Goal: Task Accomplishment & Management: Complete application form

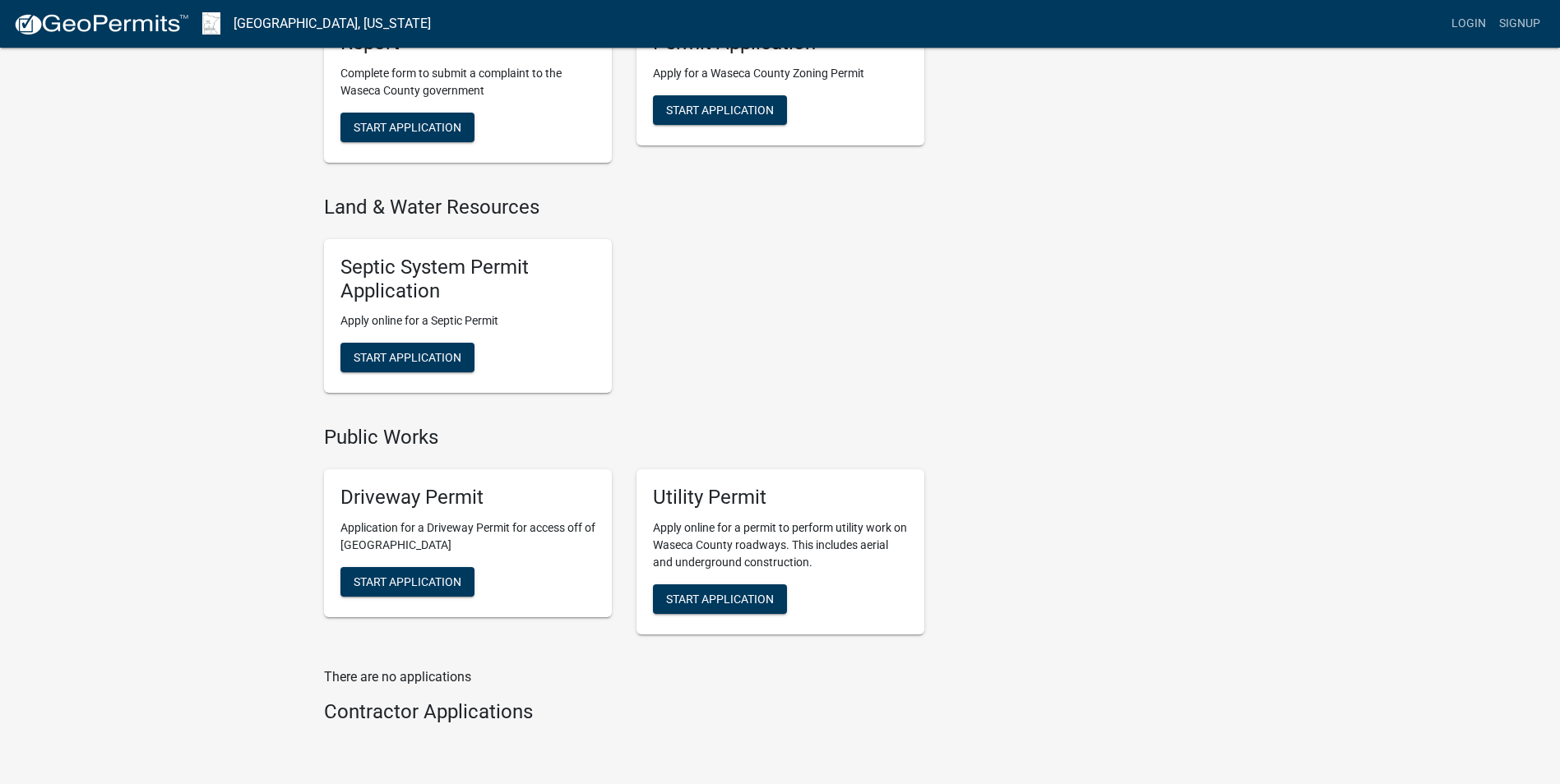
scroll to position [897, 0]
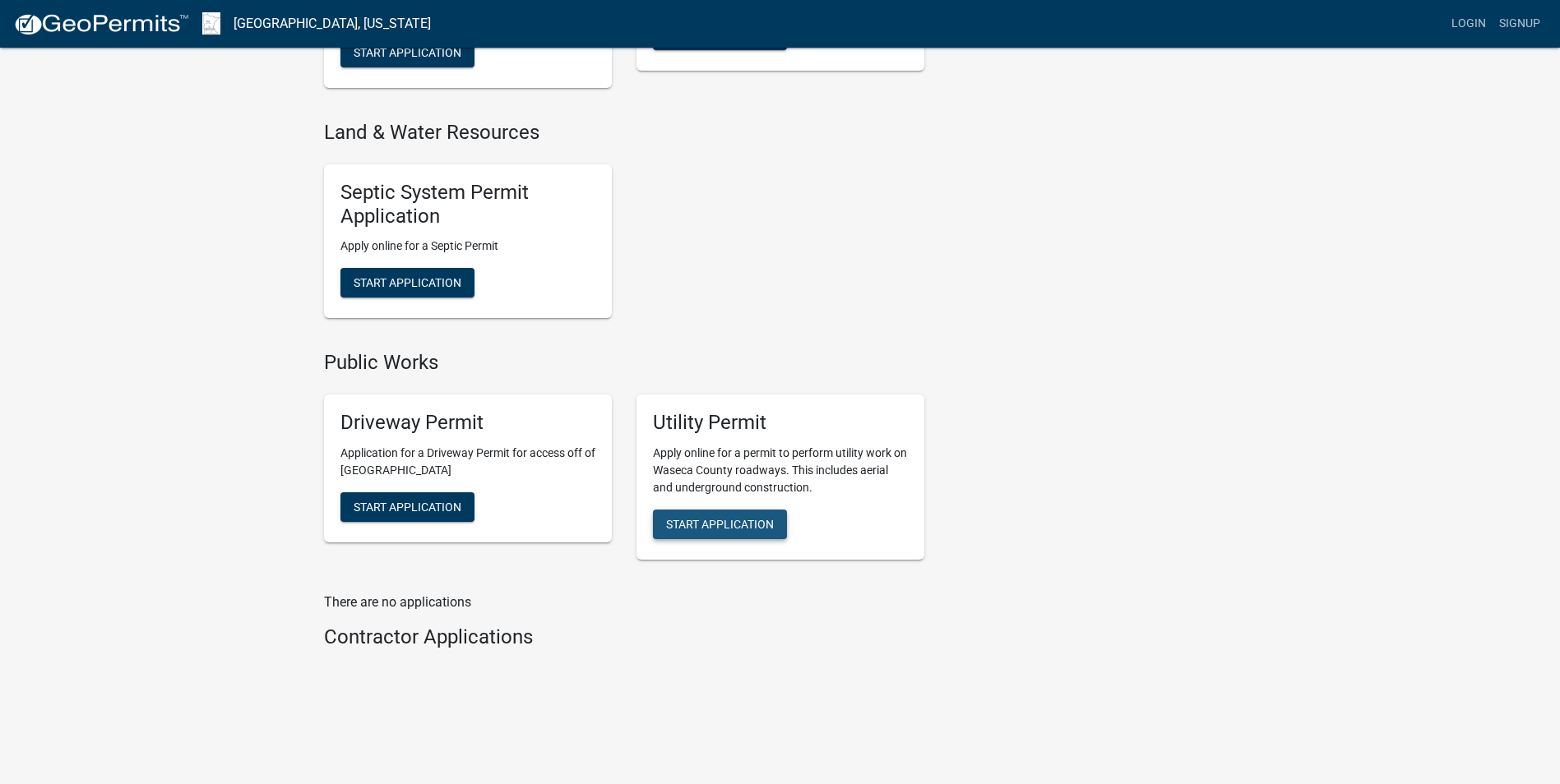
click at [779, 528] on button "Start Application" at bounding box center [719, 524] width 134 height 30
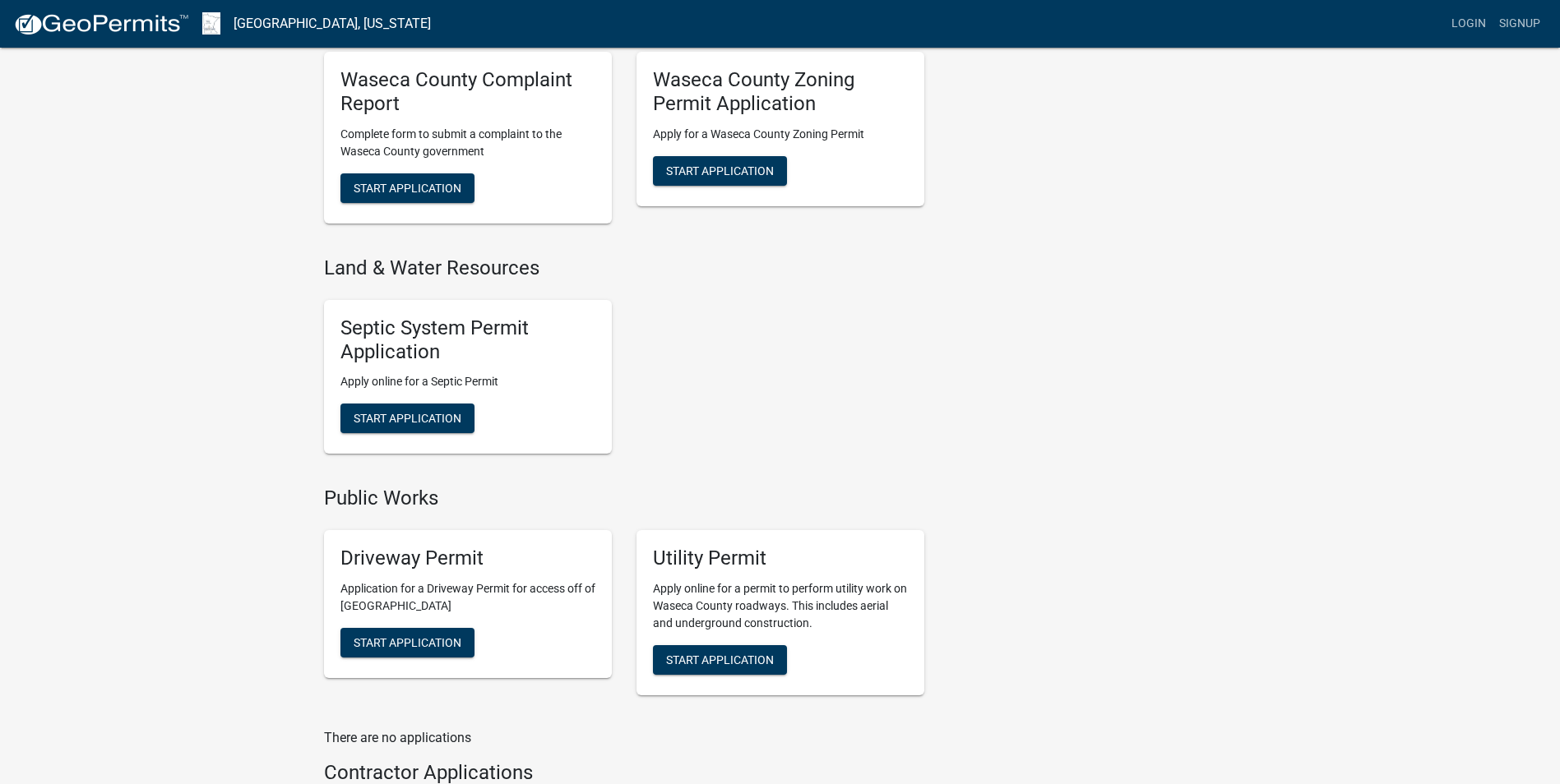
scroll to position [897, 0]
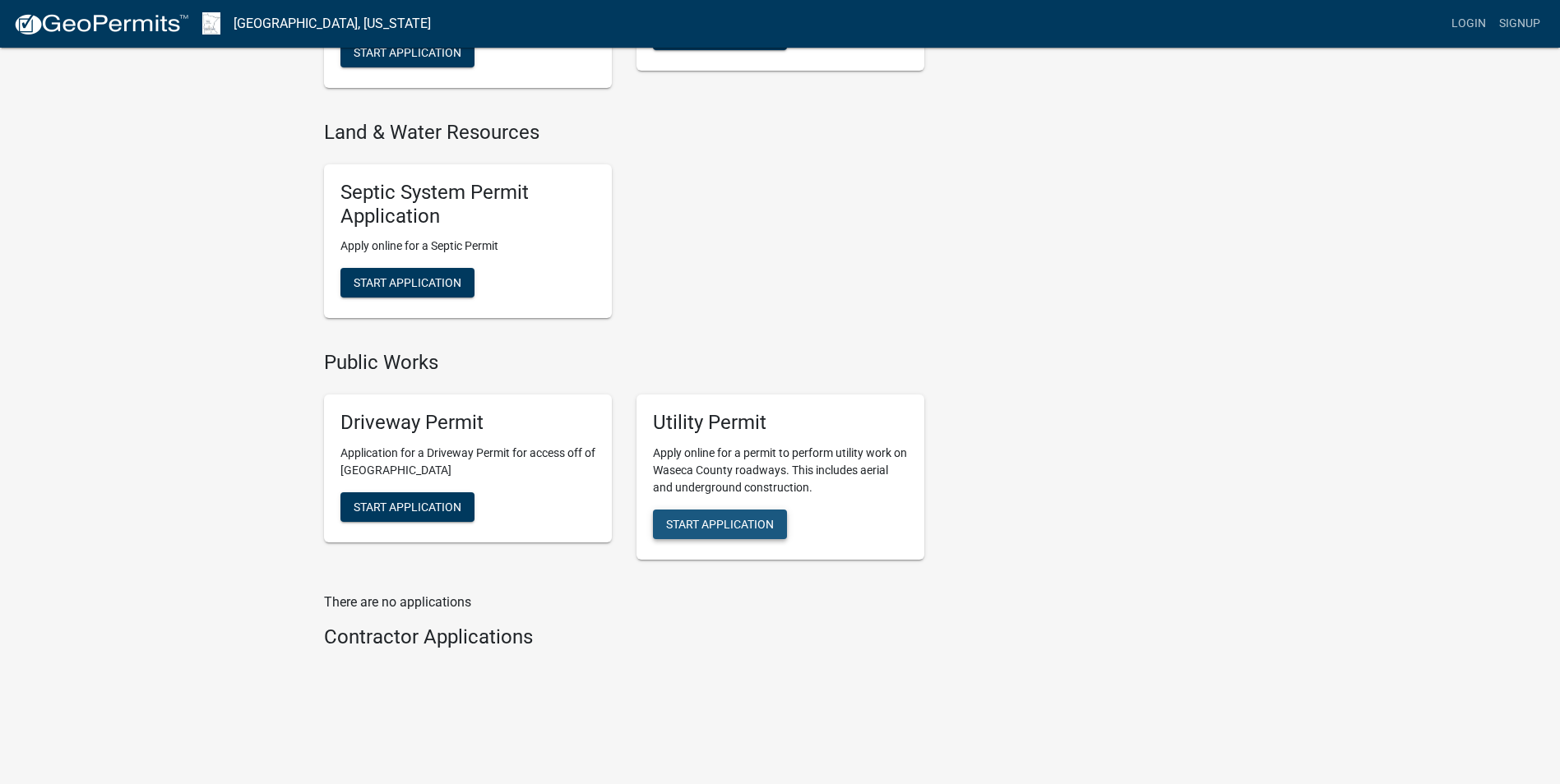
click at [740, 529] on span "Start Application" at bounding box center [719, 524] width 107 height 13
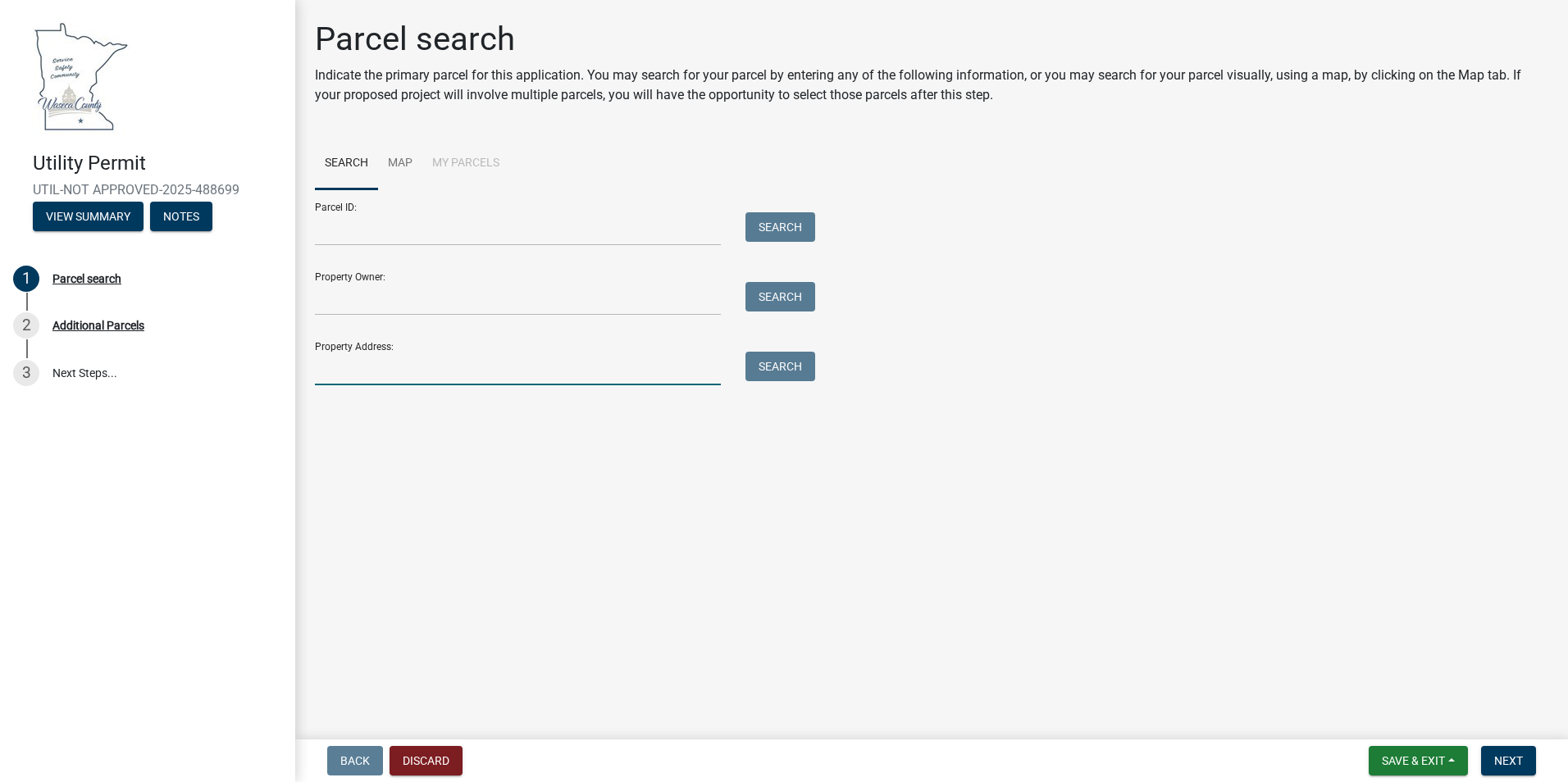
click at [338, 369] on input "Property Address:" at bounding box center [518, 368] width 406 height 34
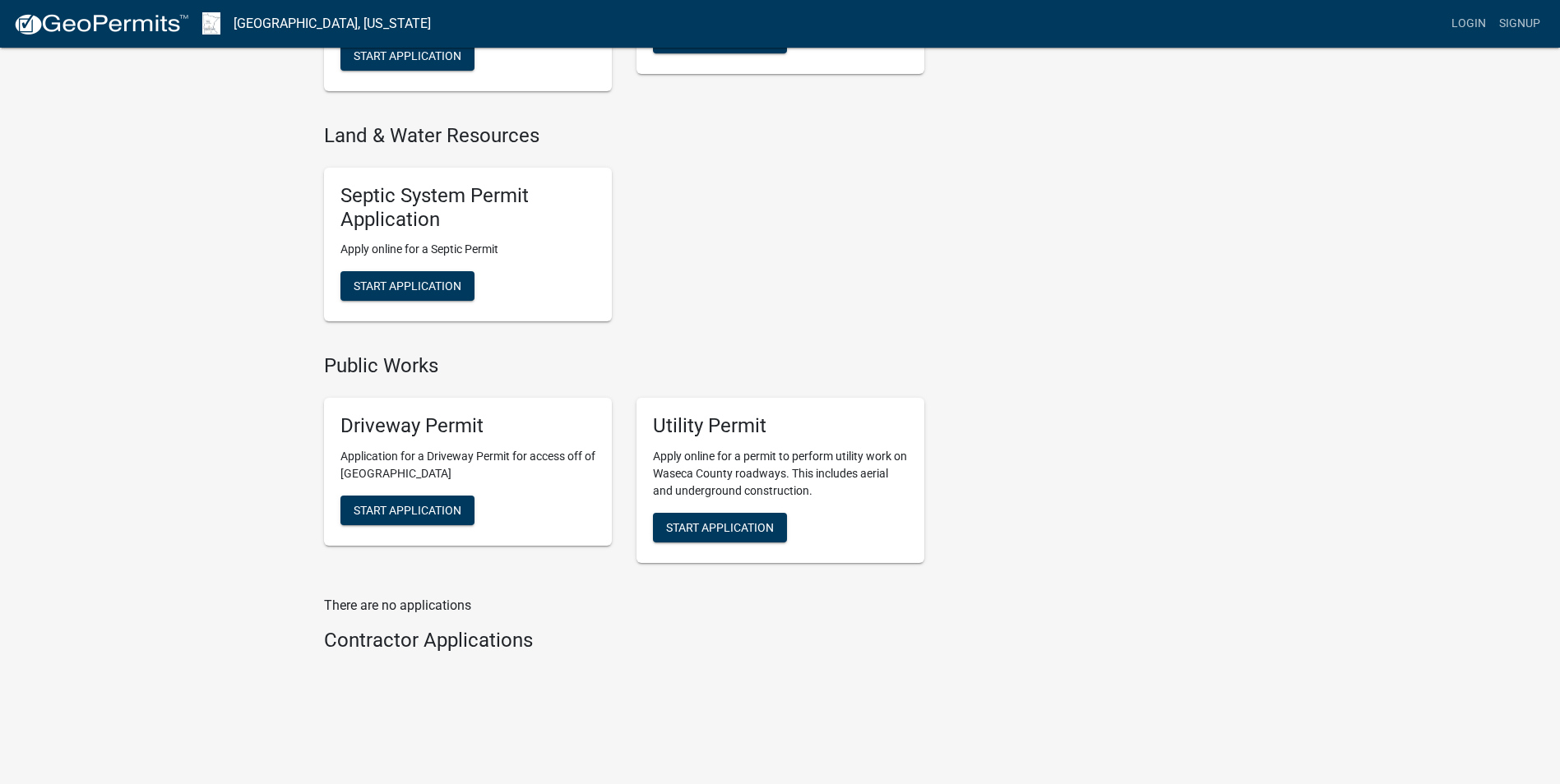
scroll to position [897, 0]
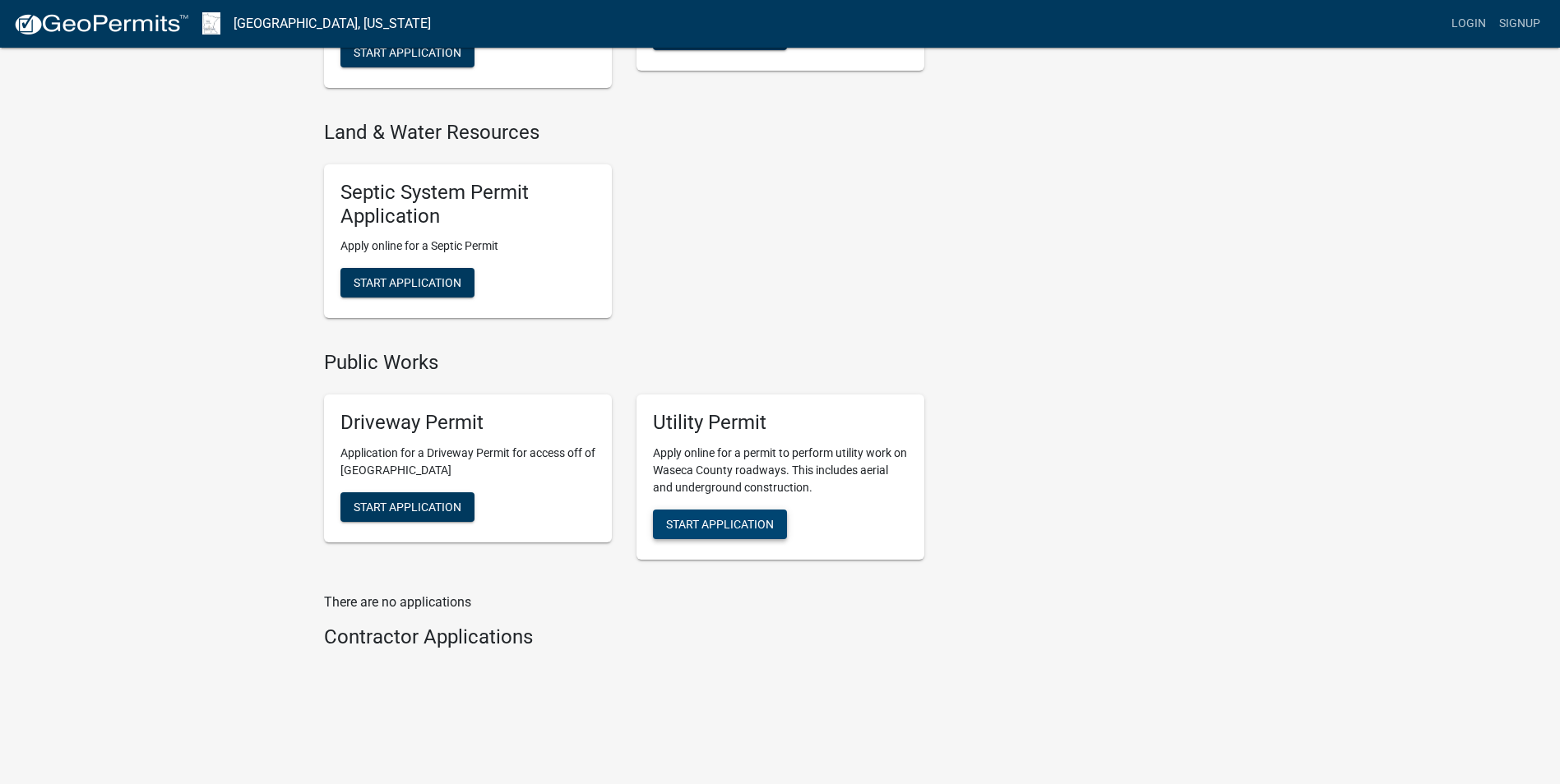
click at [770, 529] on span "Start Application" at bounding box center [719, 524] width 107 height 13
